Goal: Information Seeking & Learning: Learn about a topic

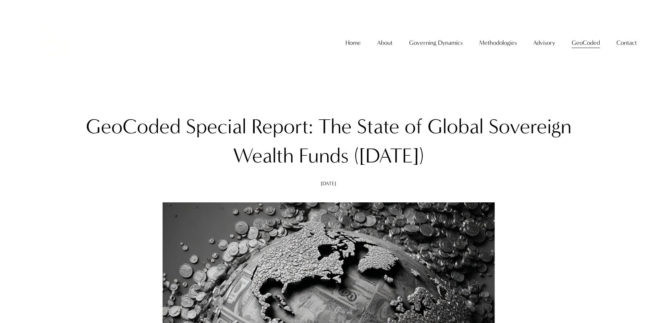
click at [327, 130] on h1 "GeoCoded Special Report: The State of Global Sovereign Wealth Funds ([DATE])" at bounding box center [329, 141] width 488 height 58
drag, startPoint x: 322, startPoint y: 128, endPoint x: 454, endPoint y: 149, distance: 134.0
click at [454, 149] on h1 "GeoCoded Special Report: The State of Global Sovereign Wealth Funds ([DATE])" at bounding box center [329, 141] width 488 height 58
copy h1 "The State of Global Sovereign Wealth Funds ([DATE])"
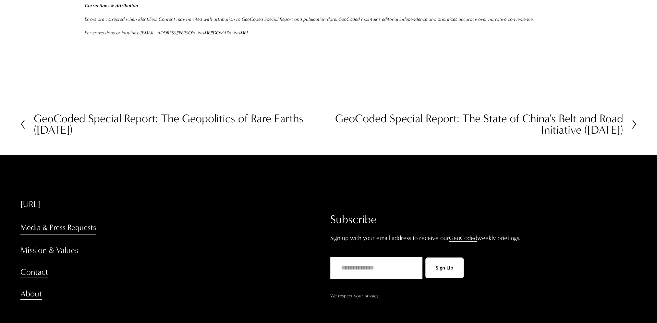
scroll to position [9661, 0]
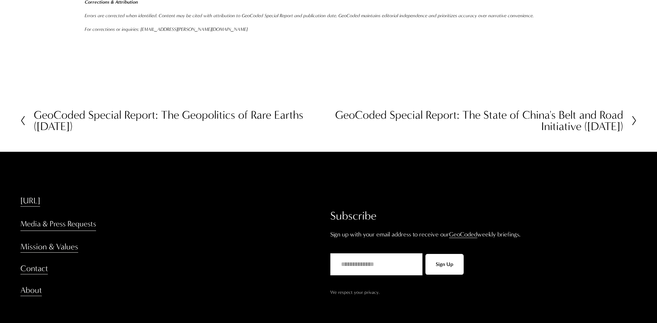
drag, startPoint x: 167, startPoint y: 280, endPoint x: 86, endPoint y: 282, distance: 80.8
copy p "[PERSON_NAME] & Co."
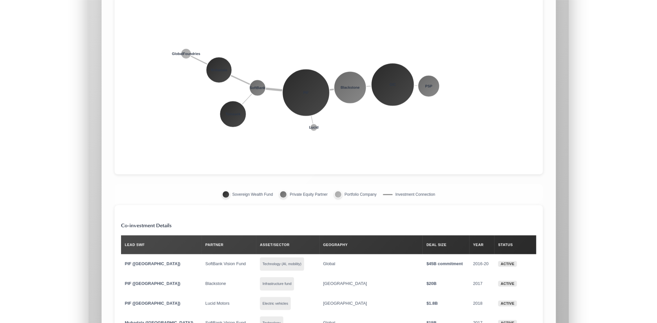
scroll to position [8397, 0]
